Goal: Task Accomplishment & Management: Use online tool/utility

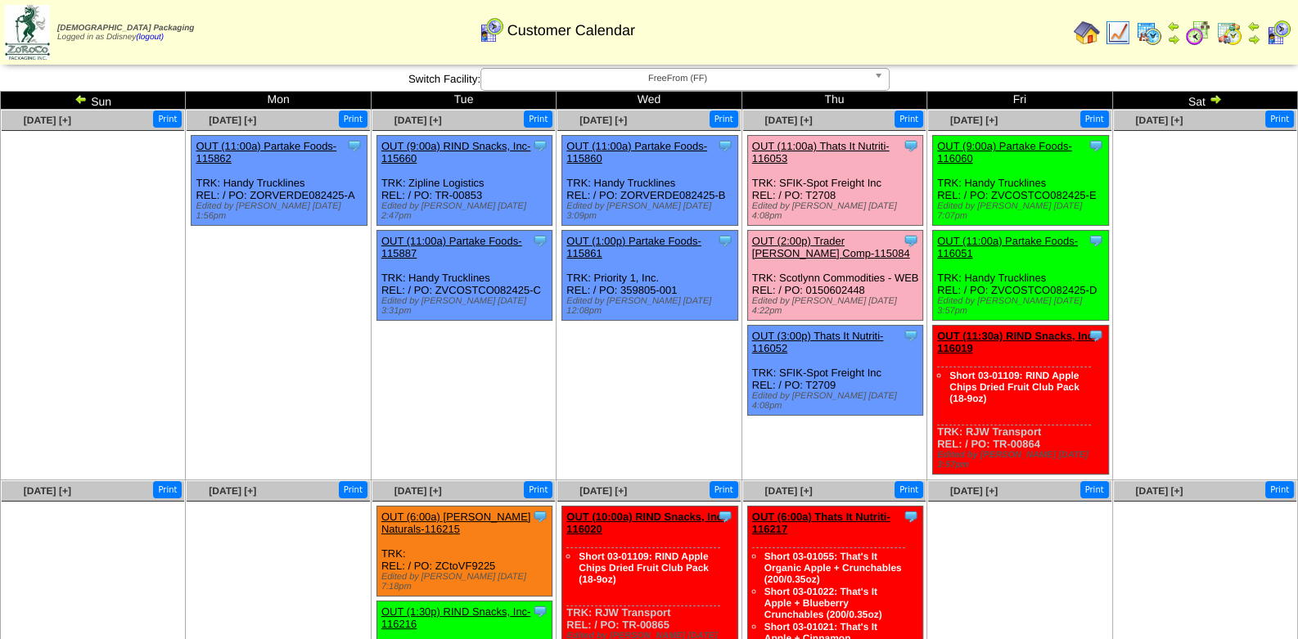
click at [1227, 35] on img at bounding box center [1229, 33] width 26 height 26
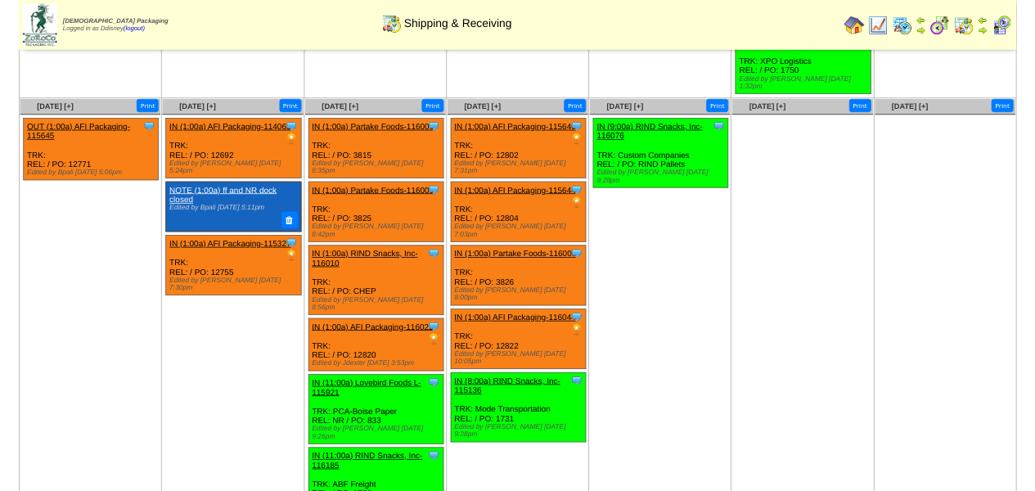
scroll to position [1353, 0]
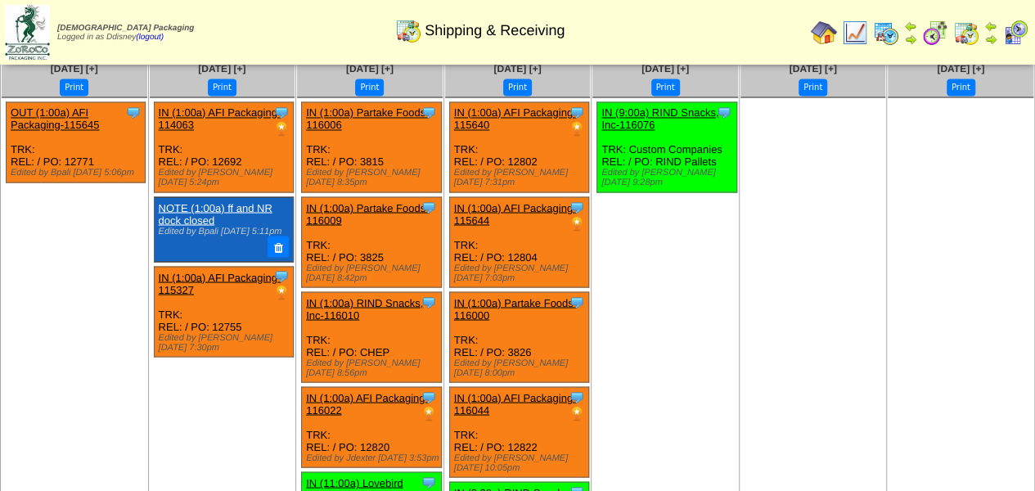
click at [899, 176] on ul at bounding box center [961, 220] width 146 height 246
click at [972, 38] on img at bounding box center [966, 33] width 26 height 26
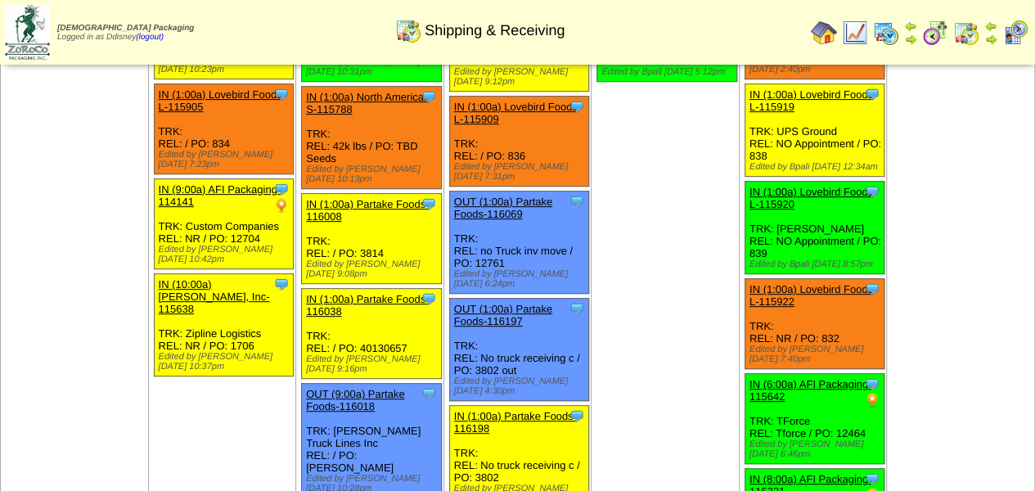
scroll to position [246, 0]
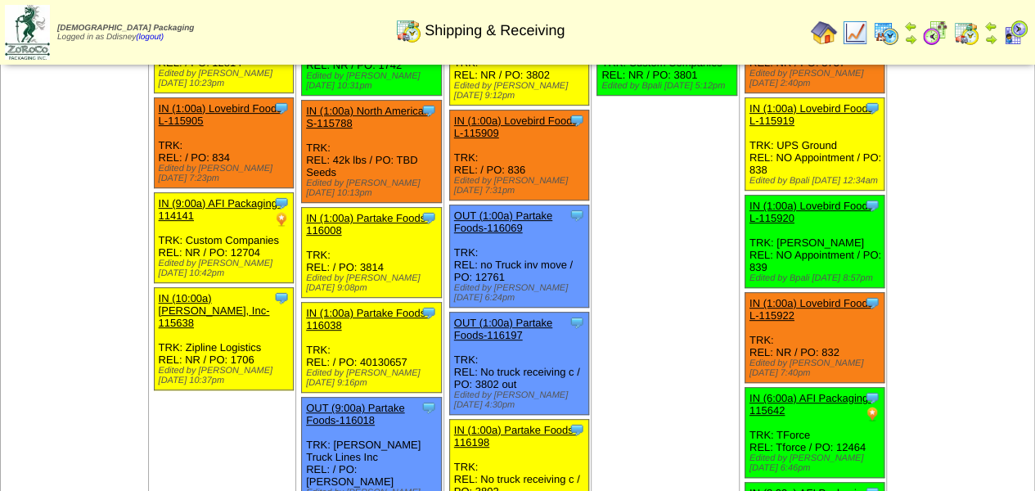
click at [1016, 34] on img at bounding box center [1015, 33] width 26 height 26
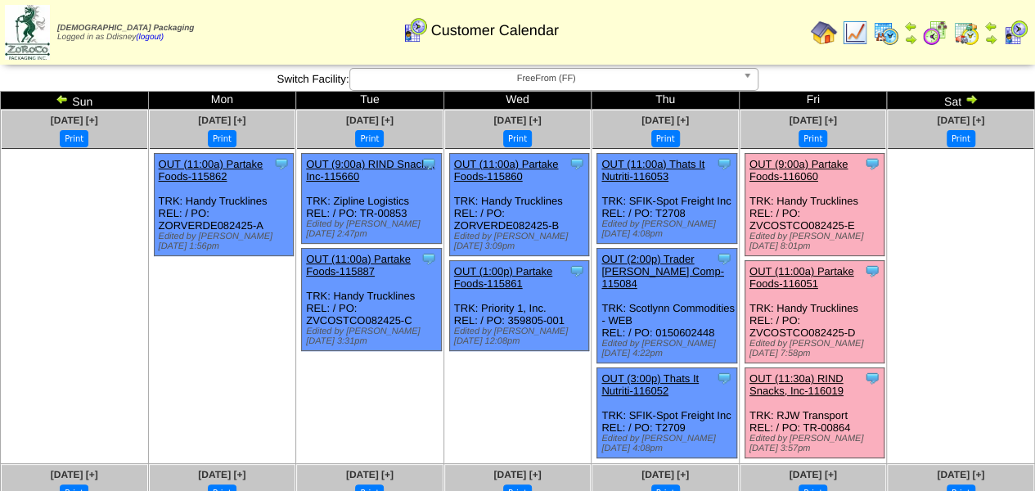
click at [836, 162] on link "OUT (9:00a) Partake Foods-116060" at bounding box center [799, 170] width 98 height 25
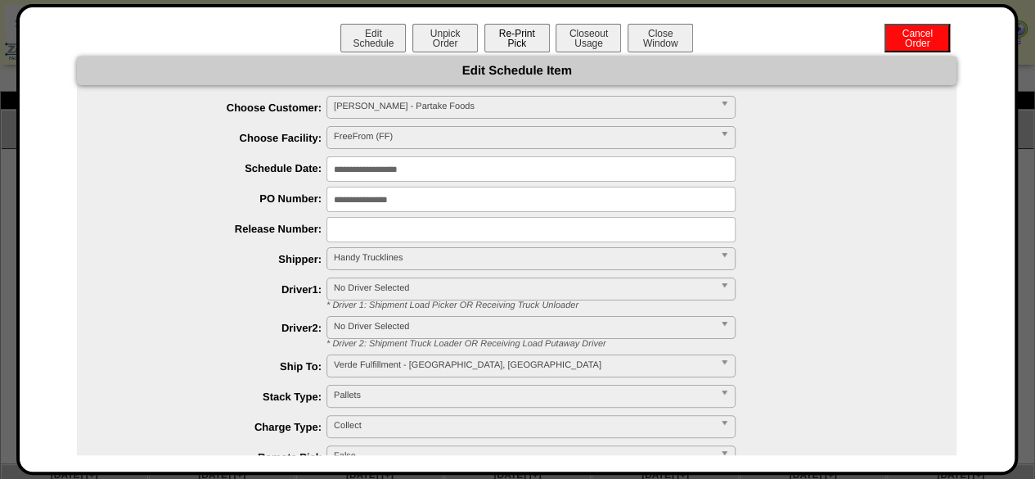
click at [516, 37] on button "Re-Print Pick" at bounding box center [516, 38] width 65 height 29
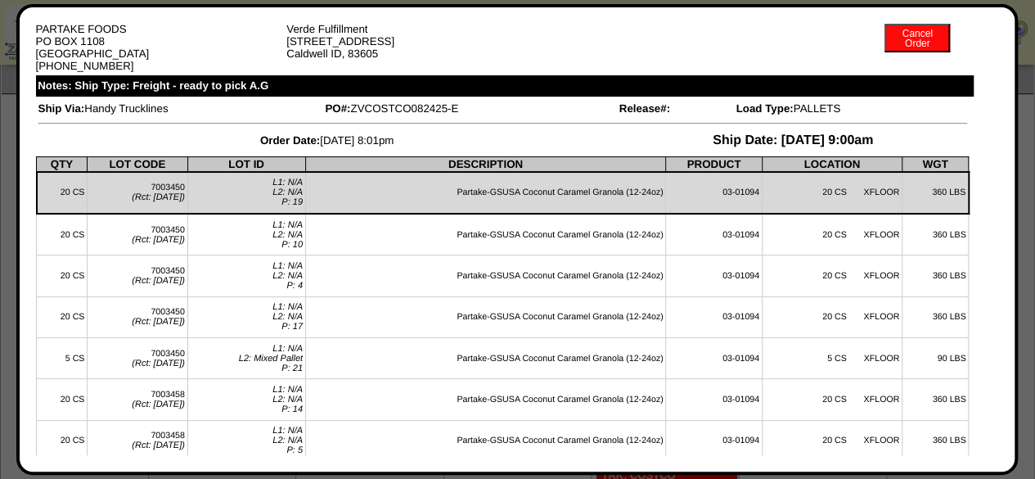
scroll to position [246, 0]
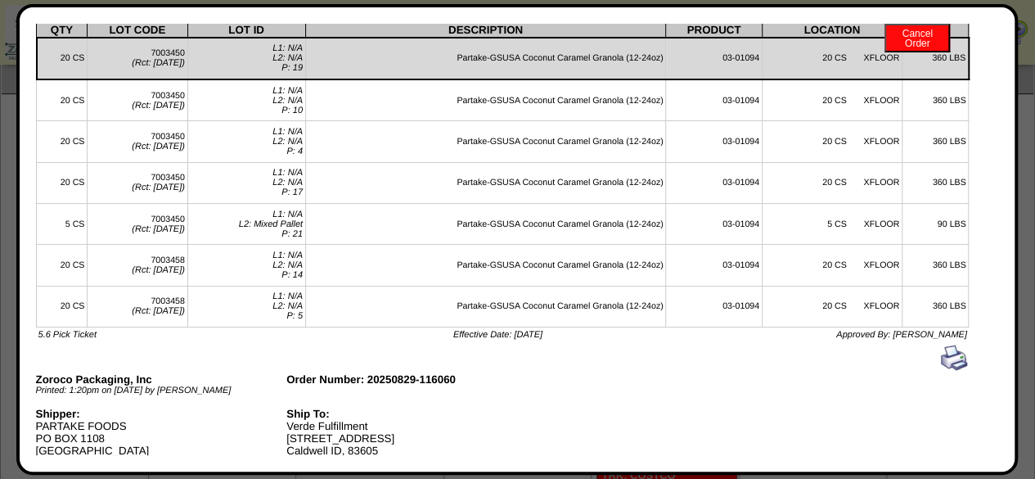
click at [666, 371] on div at bounding box center [502, 358] width 929 height 26
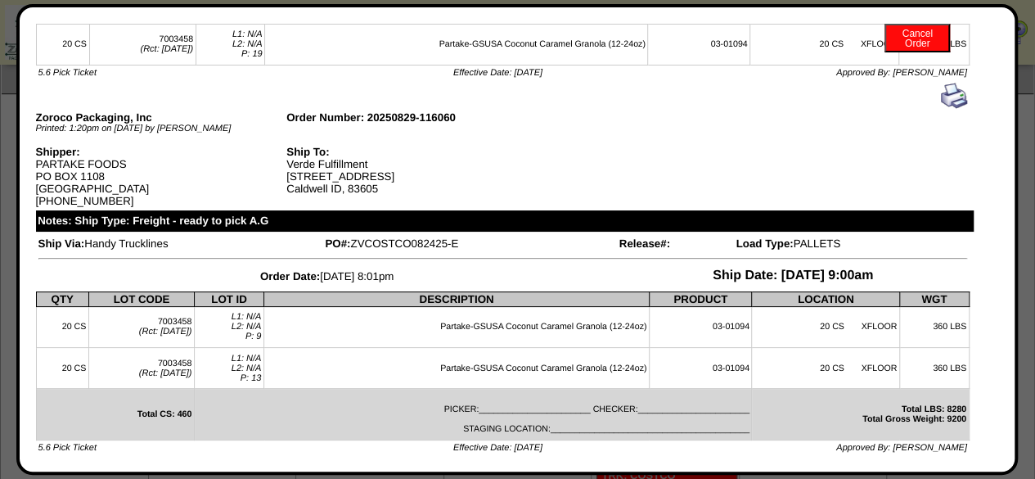
scroll to position [444, 0]
